Goal: Task Accomplishment & Management: Manage account settings

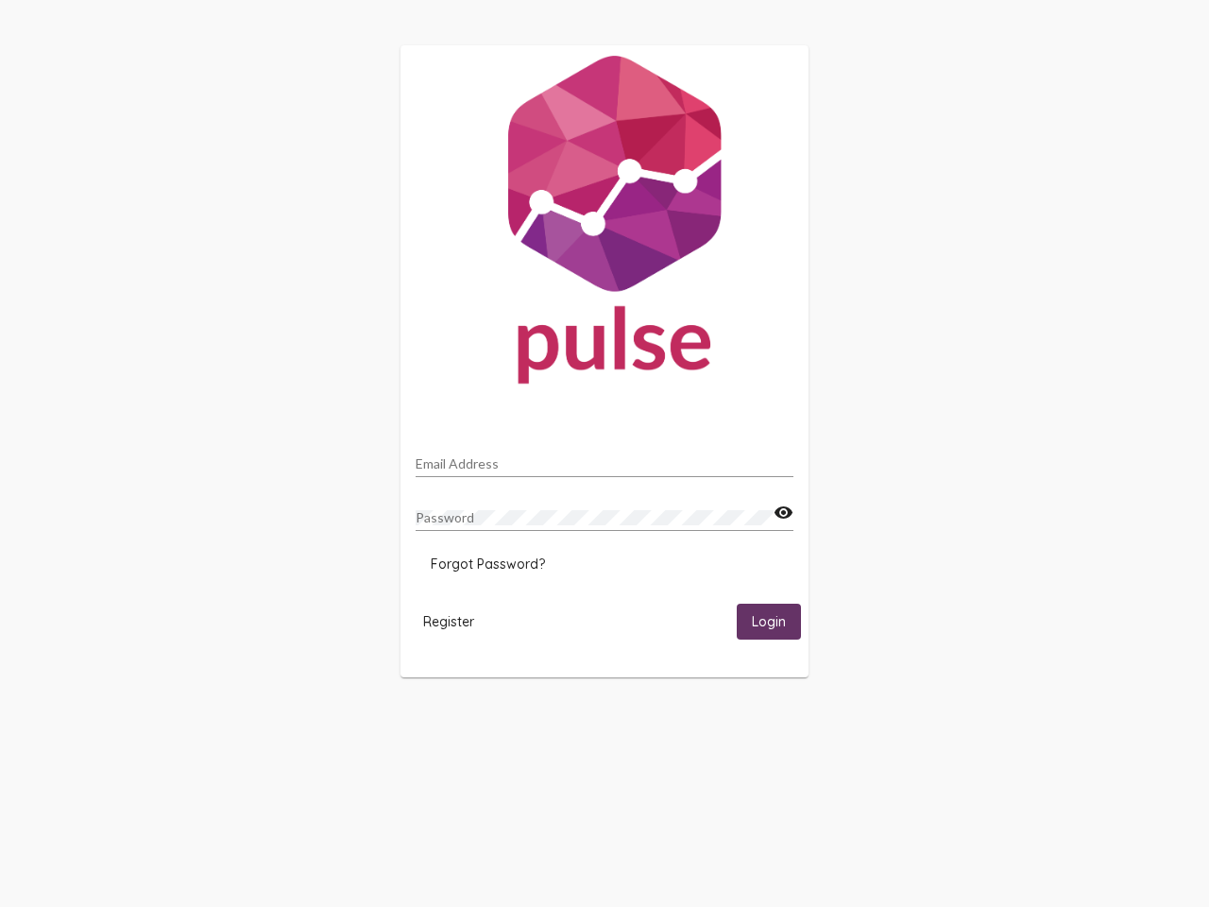
click at [605, 458] on input "Email Address" at bounding box center [605, 463] width 378 height 15
click at [783, 513] on mat-icon "visibility" at bounding box center [784, 513] width 20 height 23
click at [487, 564] on span "Forgot Password?" at bounding box center [488, 563] width 114 height 17
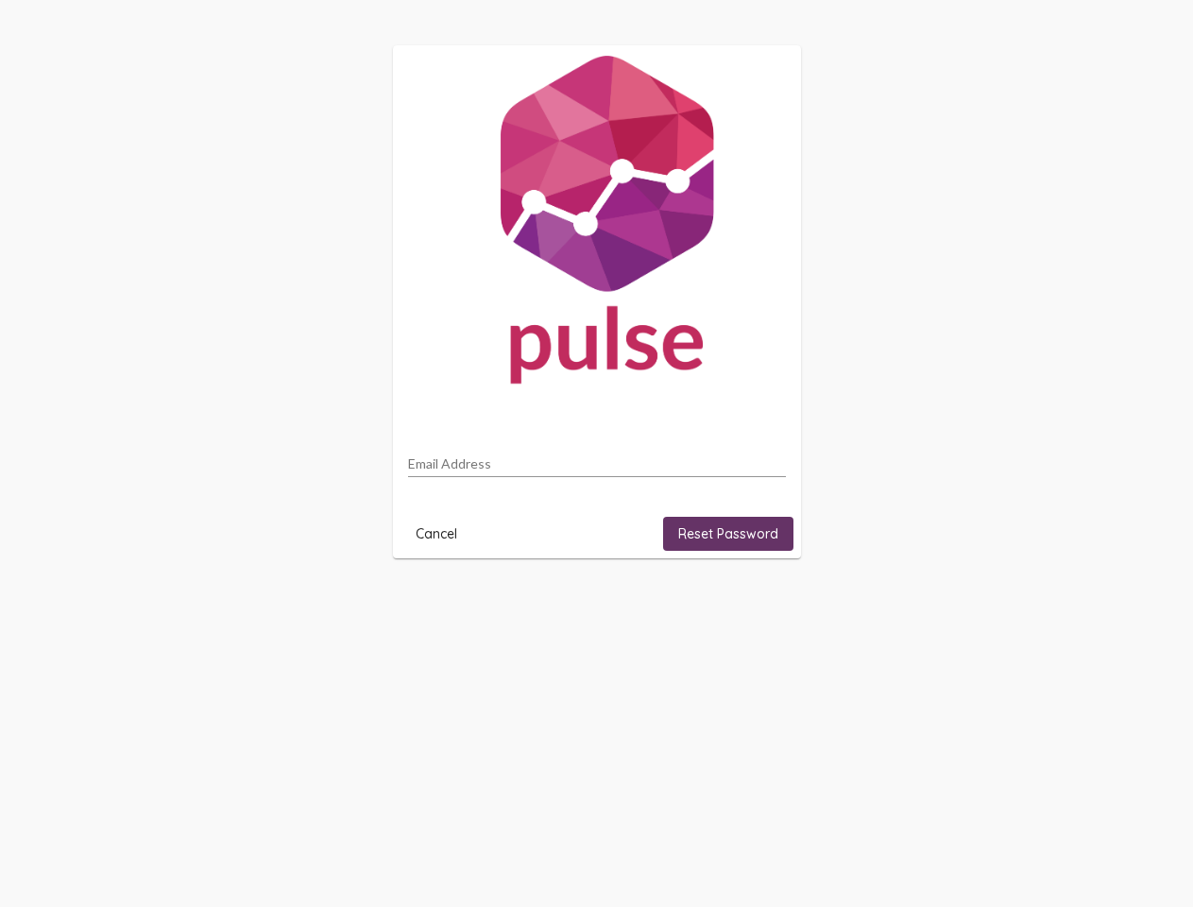
click at [449, 604] on html "Email Address Cancel Reset Password" at bounding box center [596, 302] width 1193 height 604
click at [769, 604] on html "Email Address Cancel Reset Password" at bounding box center [596, 302] width 1193 height 604
